Goal: Task Accomplishment & Management: Manage account settings

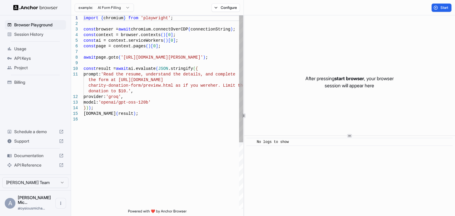
type textarea "**********"
click at [144, 113] on div "import { chromium } from 'playwright' ; const browser = await chromium.connectO…" at bounding box center [163, 162] width 160 height 295
click at [135, 104] on div "import { chromium } from 'playwright' ; const browser = await chromium.connectO…" at bounding box center [163, 162] width 160 height 295
click at [172, 142] on div "prompt: 'Read the resume, understand the details, and comp lete the form at htt…" at bounding box center [163, 162] width 160 height 295
click at [172, 146] on div "prompt: 'Read the resume, understand the details, and comp lete the form at htt…" at bounding box center [163, 162] width 160 height 295
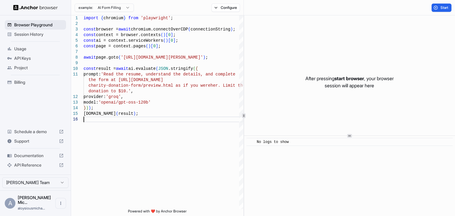
click at [31, 23] on span "Browser Playground" at bounding box center [38, 25] width 49 height 6
click at [31, 31] on span "Session History" at bounding box center [38, 34] width 49 height 6
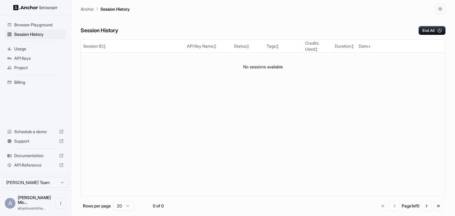
click at [36, 48] on span "Usage" at bounding box center [38, 49] width 49 height 6
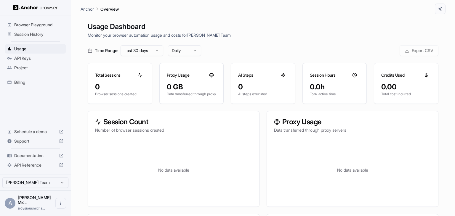
click at [35, 57] on span "API Keys" at bounding box center [38, 58] width 49 height 6
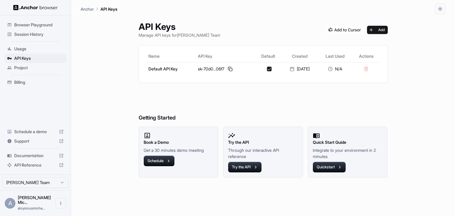
click at [40, 67] on span "Project" at bounding box center [38, 68] width 49 height 6
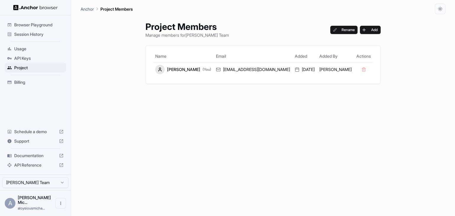
click at [220, 119] on div "Project Members Manage members for Aloysious Michael Team Rename Add Name Email…" at bounding box center [262, 115] width 249 height 202
click at [49, 6] on img at bounding box center [35, 8] width 44 height 6
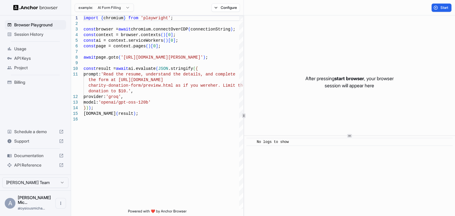
click at [47, 159] on span "Documentation" at bounding box center [35, 156] width 42 height 6
click at [263, 102] on div "After pressing start browser , your browser session will appear here" at bounding box center [349, 81] width 211 height 133
click at [113, 7] on html "Browser Playground Session History Usage API Keys Project Billing Schedule a de…" at bounding box center [227, 108] width 455 height 216
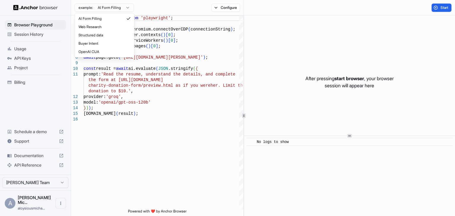
click at [99, 152] on html "Browser Playground Session History Usage API Keys Project Billing Schedule a de…" at bounding box center [227, 108] width 455 height 216
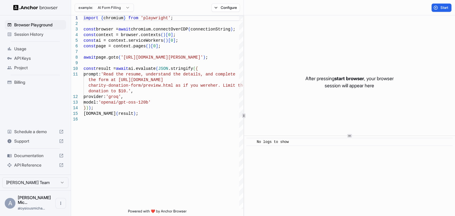
click at [40, 35] on span "Session History" at bounding box center [38, 34] width 49 height 6
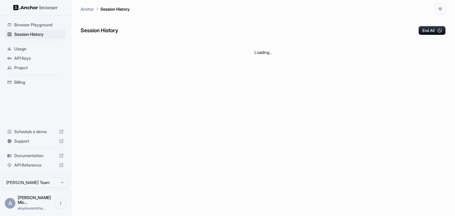
click at [52, 24] on span "Browser Playground" at bounding box center [38, 25] width 49 height 6
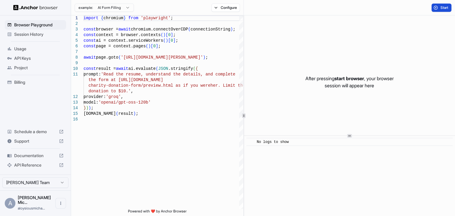
click at [446, 6] on span "Start" at bounding box center [444, 7] width 8 height 5
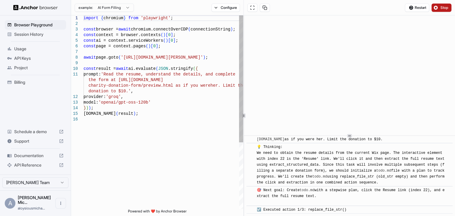
click at [193, 102] on div "import { chromium } from 'playwright' ; const browser = await chromium.connectO…" at bounding box center [163, 162] width 160 height 295
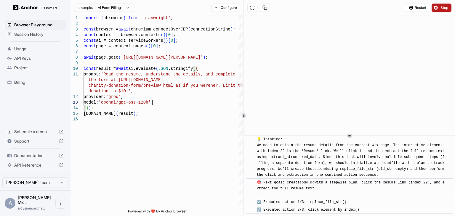
scroll to position [37, 0]
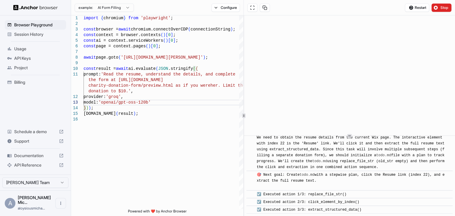
click at [444, 9] on span "Stop" at bounding box center [444, 7] width 8 height 5
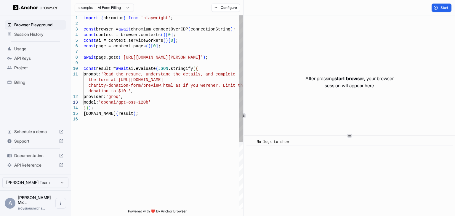
click at [179, 125] on div "import { chromium } from 'playwright' ; const browser = await chromium.connectO…" at bounding box center [163, 162] width 160 height 295
click at [148, 109] on div "import { chromium } from 'playwright' ; const browser = await chromium.connectO…" at bounding box center [163, 162] width 160 height 295
click at [146, 110] on div "import { chromium } from 'playwright' ; const browser = await chromium.connectO…" at bounding box center [163, 162] width 160 height 295
click at [147, 114] on div "import { chromium } from 'playwright' ; const browser = await chromium.connectO…" at bounding box center [163, 162] width 160 height 295
click at [126, 6] on html "Browser Playground Session History Usage API Keys Project Billing Schedule a de…" at bounding box center [227, 108] width 455 height 216
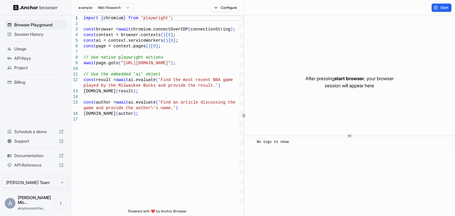
click at [126, 5] on html "Browser Playground Session History Usage API Keys Project Billing Schedule a de…" at bounding box center [227, 108] width 455 height 216
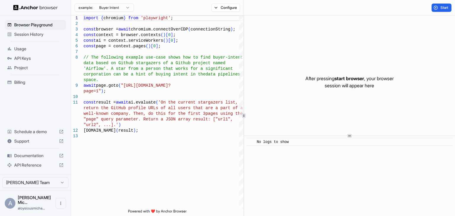
click at [115, 8] on html "Browser Playground Session History Usage API Keys Project Billing Schedule a de…" at bounding box center [227, 108] width 455 height 216
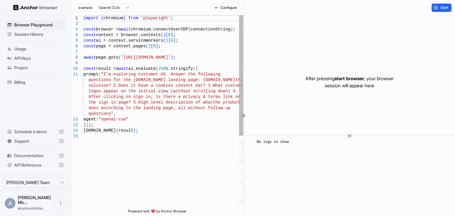
click at [178, 46] on div "import { chromium } from 'playwright' ; const browser = await chromium.connectO…" at bounding box center [163, 171] width 160 height 312
click at [28, 168] on span "API Reference" at bounding box center [35, 165] width 42 height 6
click at [57, 203] on button "Open menu" at bounding box center [60, 203] width 11 height 11
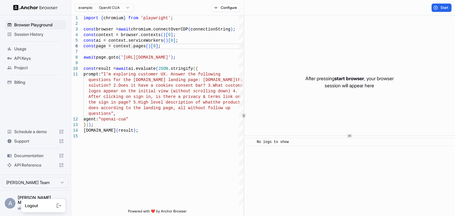
click at [161, 185] on div at bounding box center [227, 108] width 455 height 216
click at [122, 6] on html "Browser Playground Session History Usage API Keys Project Billing Schedule a de…" at bounding box center [227, 108] width 455 height 216
click at [121, 5] on html "Browser Playground Session History Usage API Keys Project Billing Schedule a de…" at bounding box center [227, 108] width 455 height 216
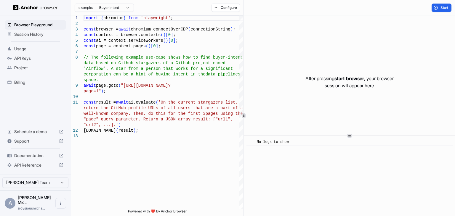
click at [116, 6] on html "Browser Playground Session History Usage API Keys Project Billing Schedule a de…" at bounding box center [227, 108] width 455 height 216
click at [215, 7] on button "Configure" at bounding box center [225, 8] width 29 height 8
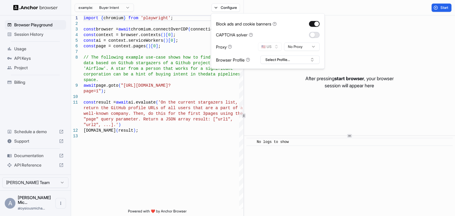
click at [314, 36] on button "button" at bounding box center [314, 35] width 11 height 6
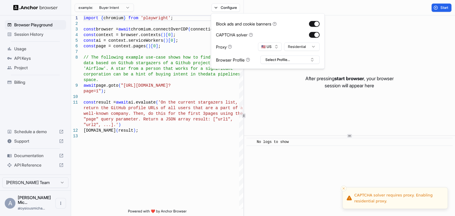
click at [308, 46] on html "Browser Playground Session History Usage API Keys Project Billing Schedule a de…" at bounding box center [227, 108] width 455 height 216
click at [302, 58] on button "Select Profile..." at bounding box center [289, 60] width 59 height 8
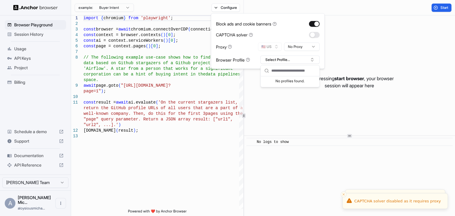
click at [287, 71] on input "text" at bounding box center [293, 70] width 44 height 11
click at [283, 80] on div "No profiles found." at bounding box center [289, 80] width 59 height 8
click at [284, 70] on input "text" at bounding box center [293, 70] width 44 height 11
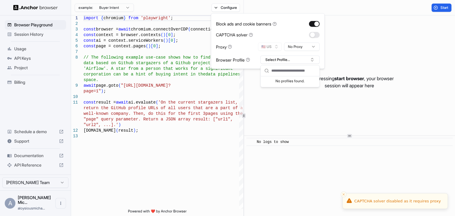
click at [287, 78] on div "No profiles found." at bounding box center [289, 80] width 59 height 8
click at [247, 87] on div "After pressing start browser , your browser session will appear here" at bounding box center [349, 81] width 211 height 133
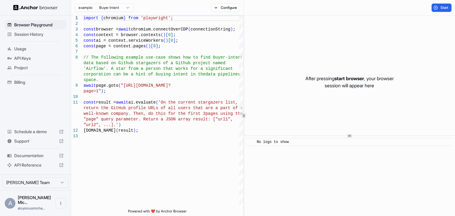
click at [121, 7] on html "Browser Playground Session History Usage API Keys Project Billing Schedule a de…" at bounding box center [227, 108] width 455 height 216
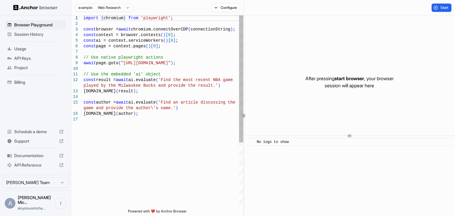
click at [200, 62] on div "import { chromium } from 'playwright' ; const browser = await chromium.connectO…" at bounding box center [163, 162] width 160 height 295
type textarea "**********"
click at [153, 130] on div "import { chromium } from 'playwright' ; const browser = await chromium.connectO…" at bounding box center [163, 162] width 160 height 295
click at [252, 82] on div "After pressing start browser , your browser session will appear here" at bounding box center [349, 81] width 211 height 133
click at [42, 144] on span "Support" at bounding box center [35, 141] width 42 height 6
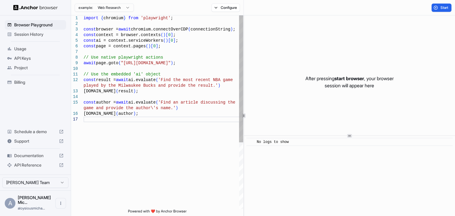
click at [92, 178] on div "import { chromium } from 'playwright' ; const browser = await chromium.connectO…" at bounding box center [163, 162] width 160 height 295
click at [43, 78] on div "Billing" at bounding box center [35, 82] width 61 height 9
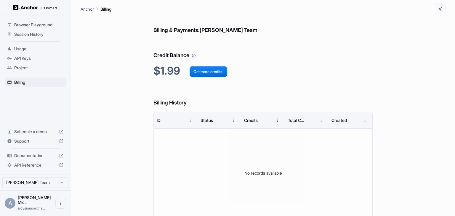
click at [49, 24] on span "Browser Playground" at bounding box center [38, 25] width 49 height 6
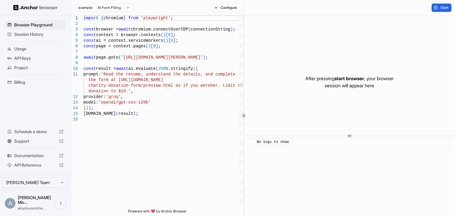
click at [49, 32] on span "Session History" at bounding box center [38, 34] width 49 height 6
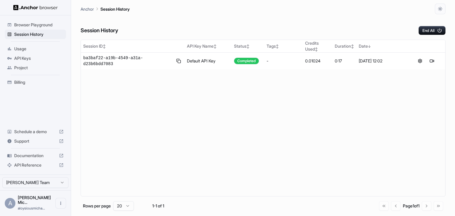
click at [244, 93] on div "Session ID ↕ API Key Name ↕ Status ↕ Tags ↕ Credits Used ↕ Duration ↕ Date ↓ ba…" at bounding box center [262, 118] width 365 height 157
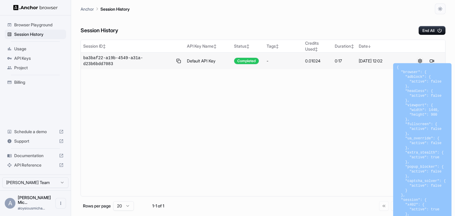
click at [419, 59] on button at bounding box center [419, 60] width 7 height 7
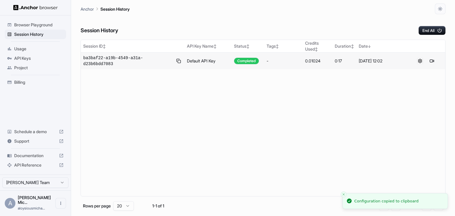
click at [419, 59] on button at bounding box center [419, 60] width 7 height 7
click at [414, 76] on div "Session ID ↕ API Key Name ↕ Status ↕ Tags ↕ Credits Used ↕ Duration ↕ Date ↓ ba…" at bounding box center [262, 118] width 365 height 157
click at [433, 31] on button "End All" at bounding box center [431, 30] width 27 height 9
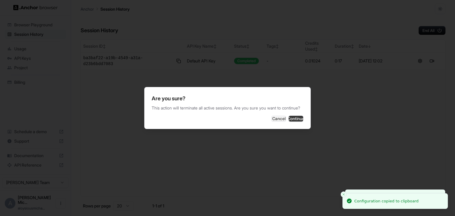
click at [292, 121] on button "Continue" at bounding box center [295, 119] width 15 height 6
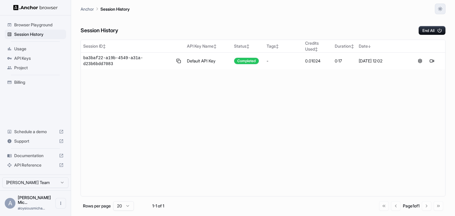
click at [440, 9] on icon "button" at bounding box center [439, 9] width 5 height 5
click at [433, 23] on li "System" at bounding box center [432, 23] width 19 height 10
click at [315, 14] on div "Session History End All" at bounding box center [262, 24] width 365 height 21
click at [19, 24] on span "Browser Playground" at bounding box center [38, 25] width 49 height 6
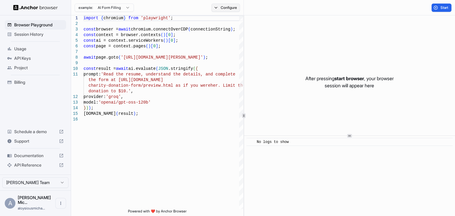
click at [229, 7] on button "Configure" at bounding box center [225, 8] width 29 height 8
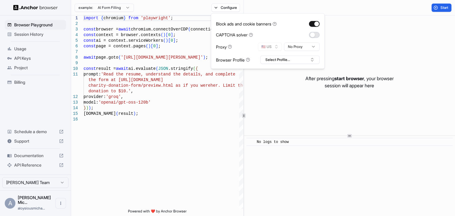
click at [313, 37] on button "button" at bounding box center [314, 35] width 11 height 6
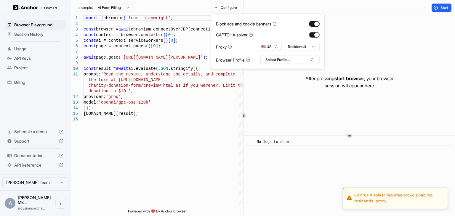
click at [313, 36] on button "button" at bounding box center [314, 35] width 11 height 6
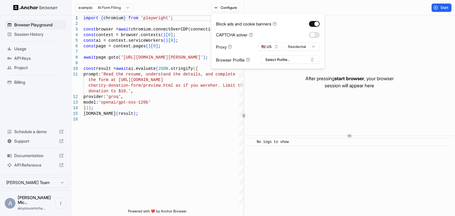
click at [314, 33] on button "button" at bounding box center [314, 35] width 11 height 6
click at [277, 114] on div "After pressing start browser , your browser session will appear here" at bounding box center [349, 81] width 211 height 133
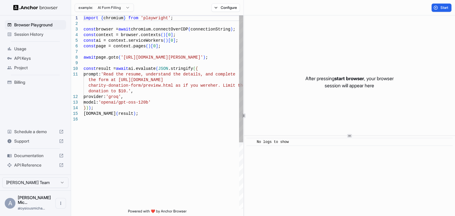
type textarea "**********"
click at [176, 110] on div "import { chromium } from 'playwright' ; const browser = await chromium.connectO…" at bounding box center [163, 162] width 160 height 295
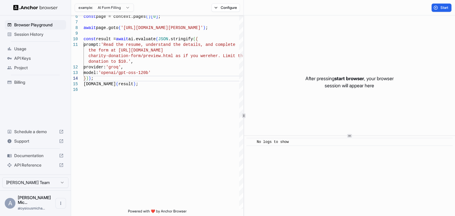
click at [43, 33] on span "Session History" at bounding box center [38, 34] width 49 height 6
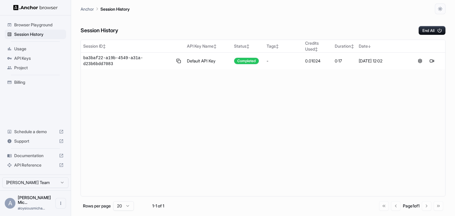
click at [259, 92] on div "Session ID ↕ API Key Name ↕ Status ↕ Tags ↕ Credits Used ↕ Duration ↕ Date ↓ ba…" at bounding box center [262, 118] width 365 height 157
click at [49, 58] on span "API Keys" at bounding box center [38, 58] width 49 height 6
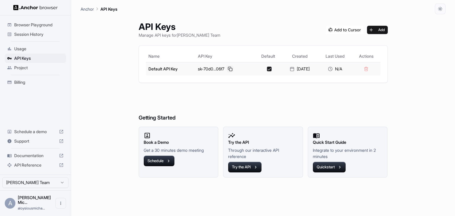
click at [226, 70] on button at bounding box center [229, 68] width 7 height 7
click at [37, 49] on span "Usage" at bounding box center [38, 49] width 49 height 6
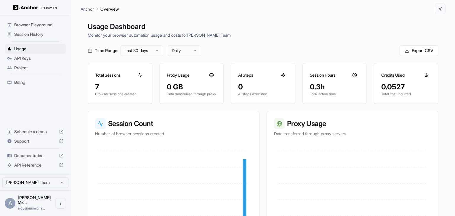
click at [124, 95] on p "Browser sessions created" at bounding box center [120, 94] width 50 height 5
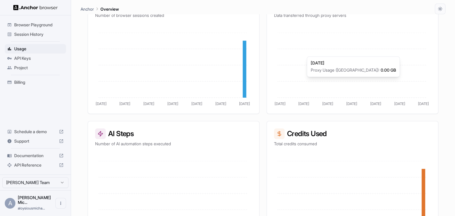
scroll to position [149, 0]
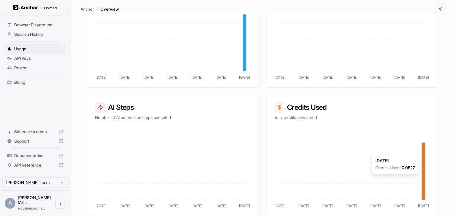
click at [419, 151] on icon "[DATE] [DATE] [DATE] Aug [DATE] Aug [DATE]" at bounding box center [351, 172] width 155 height 74
click at [421, 151] on icon at bounding box center [423, 171] width 4 height 57
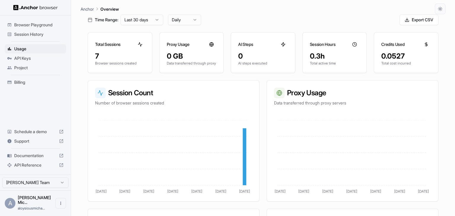
scroll to position [0, 0]
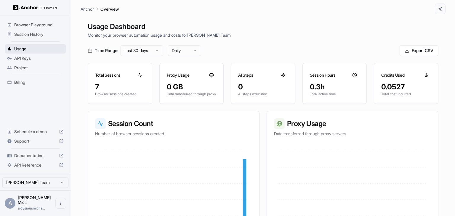
click at [38, 52] on div "Usage" at bounding box center [35, 48] width 61 height 9
drag, startPoint x: 37, startPoint y: 54, endPoint x: 41, endPoint y: 45, distance: 8.9
click at [37, 54] on div "API Keys" at bounding box center [35, 58] width 61 height 9
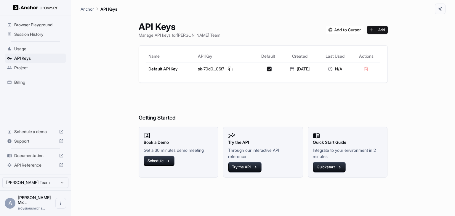
click at [44, 35] on span "Session History" at bounding box center [38, 34] width 49 height 6
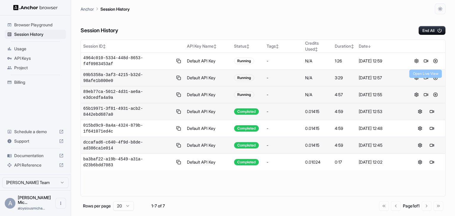
click at [427, 91] on button at bounding box center [425, 94] width 7 height 7
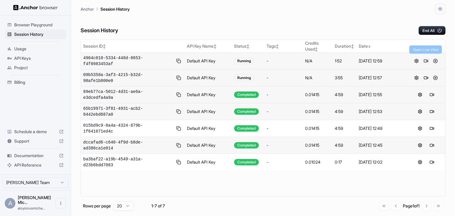
click at [427, 58] on button at bounding box center [425, 60] width 7 height 7
click at [363, 158] on div "Session ID ↕ API Key Name ↕ Status ↕ Tags ↕ Credits Used ↕ Duration ↕ Date ↓ 49…" at bounding box center [262, 118] width 365 height 157
click at [426, 57] on button at bounding box center [425, 60] width 7 height 7
click at [436, 57] on button at bounding box center [434, 60] width 7 height 7
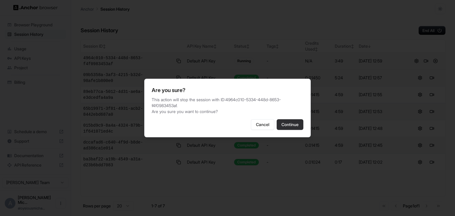
click at [289, 122] on button "Continue" at bounding box center [289, 124] width 27 height 11
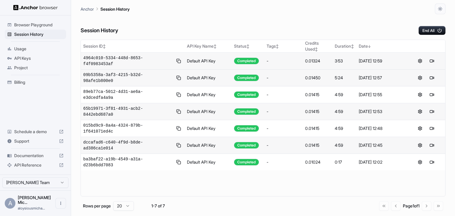
click at [194, 13] on div "Anchor Session History" at bounding box center [262, 7] width 365 height 14
